Goal: Task Accomplishment & Management: Complete application form

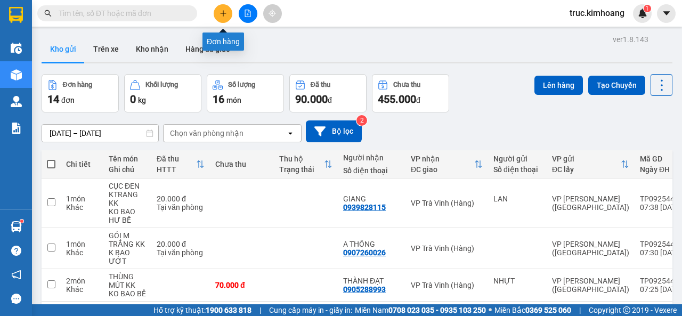
click at [222, 12] on icon "plus" at bounding box center [223, 13] width 7 height 7
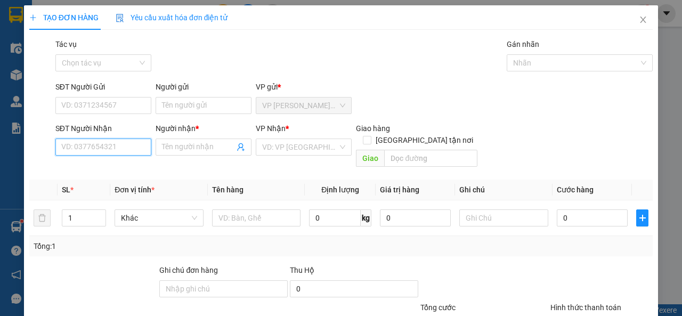
click at [136, 148] on input "SĐT Người Nhận" at bounding box center [103, 147] width 96 height 17
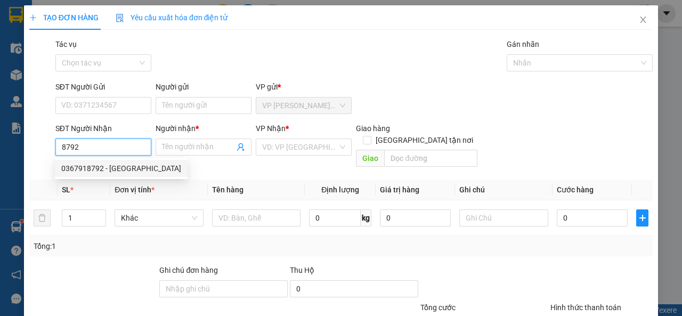
click at [138, 166] on div "0367918792 - [GEOGRAPHIC_DATA]" at bounding box center [121, 169] width 120 height 12
type input "0367918792"
type input "[PERSON_NAME]"
type input "40.000"
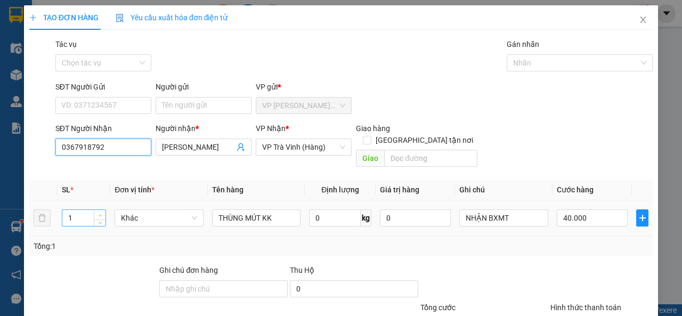
type input "0367918792"
type input "2"
click at [99, 214] on icon "up" at bounding box center [101, 216] width 4 height 4
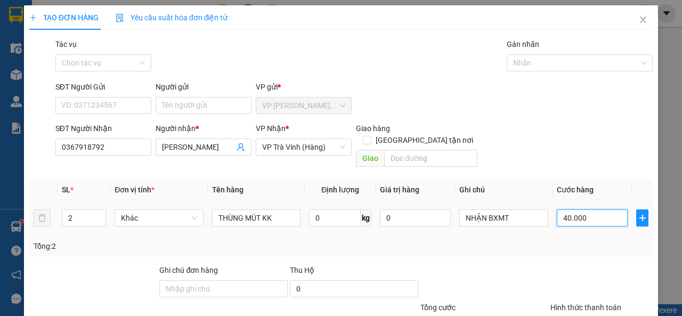
click at [586, 210] on input "40.000" at bounding box center [592, 218] width 71 height 17
type input "8"
type input "80"
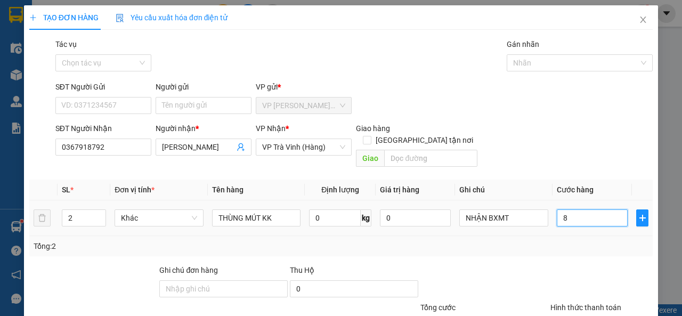
type input "80"
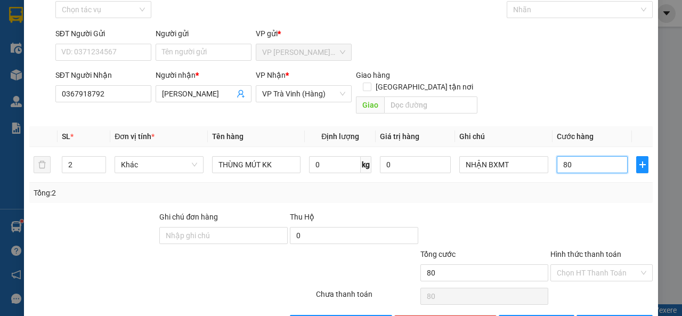
type input "80"
type input "80.000"
click at [574, 265] on input "Hình thức thanh toán" at bounding box center [598, 273] width 82 height 16
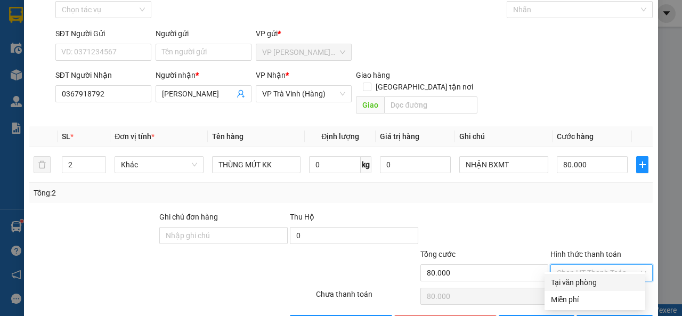
click at [580, 282] on div "Tại văn phòng" at bounding box center [595, 283] width 88 height 12
type input "0"
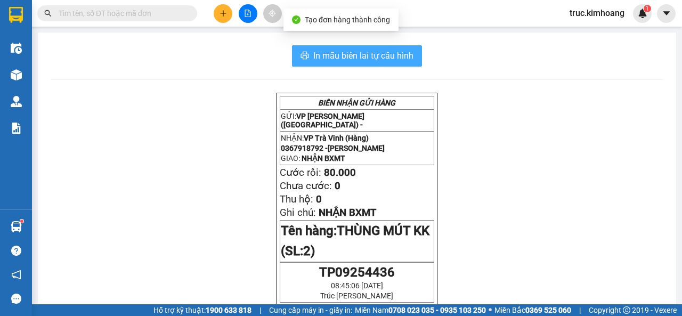
click at [367, 62] on span "In mẫu biên lai tự cấu hình" at bounding box center [364, 55] width 100 height 13
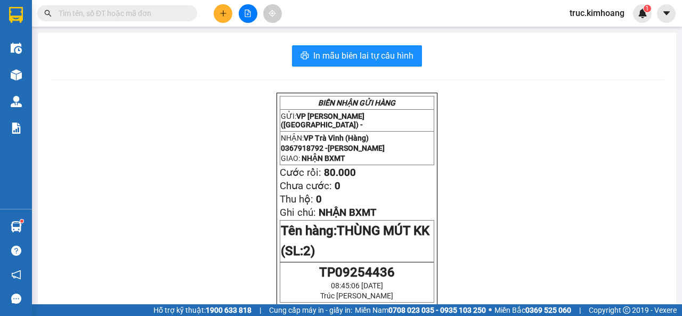
click at [224, 15] on icon "plus" at bounding box center [223, 13] width 7 height 7
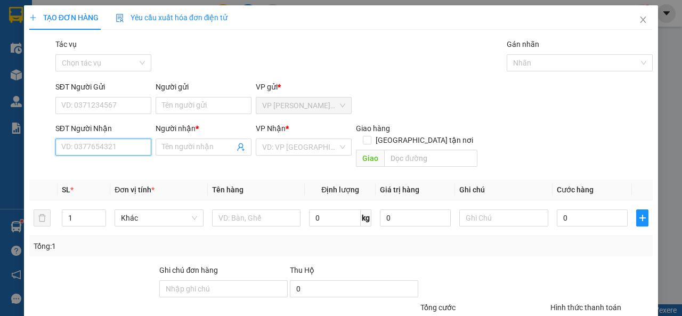
click at [113, 141] on input "SĐT Người Nhận" at bounding box center [103, 147] width 96 height 17
click at [124, 164] on div "0358785291 - CÓ" at bounding box center [102, 169] width 82 height 12
type input "0358785291"
type input "CÓ"
type input "CỔ CHIÊN"
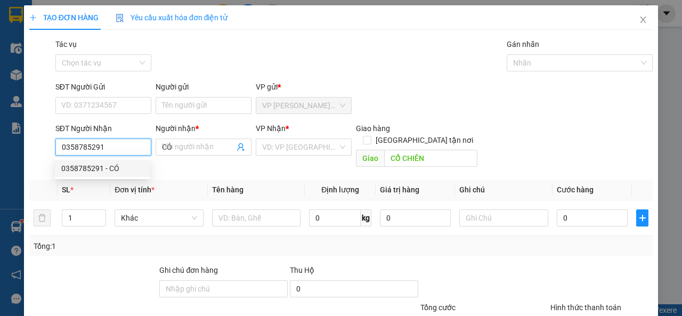
type input "40.000"
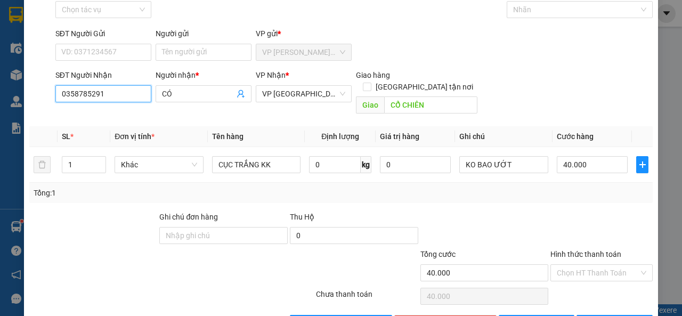
scroll to position [78, 0]
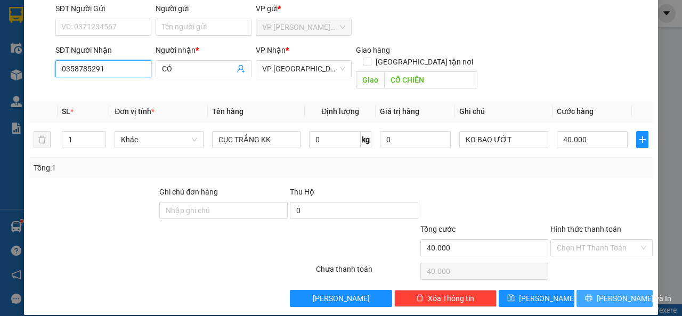
type input "0358785291"
click at [599, 293] on span "[PERSON_NAME] và In" at bounding box center [634, 299] width 75 height 12
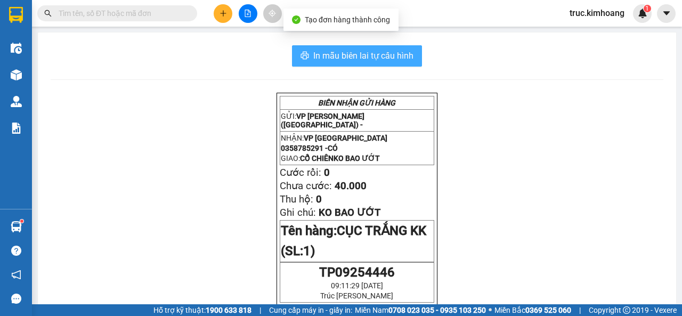
click at [341, 63] on button "In mẫu biên lai tự cấu hình" at bounding box center [357, 55] width 130 height 21
click at [376, 61] on span "In mẫu biên lai tự cấu hình" at bounding box center [364, 55] width 100 height 13
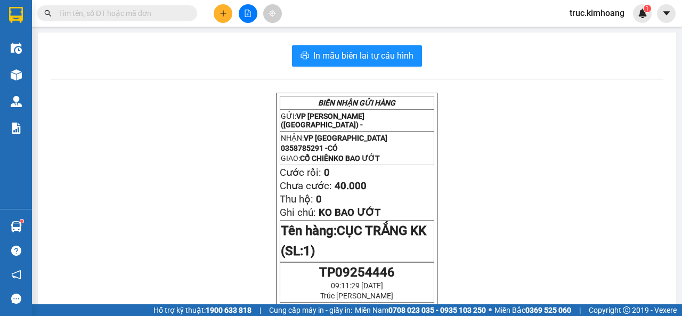
click at [157, 14] on input "text" at bounding box center [122, 13] width 126 height 12
